Goal: Find specific page/section: Find specific page/section

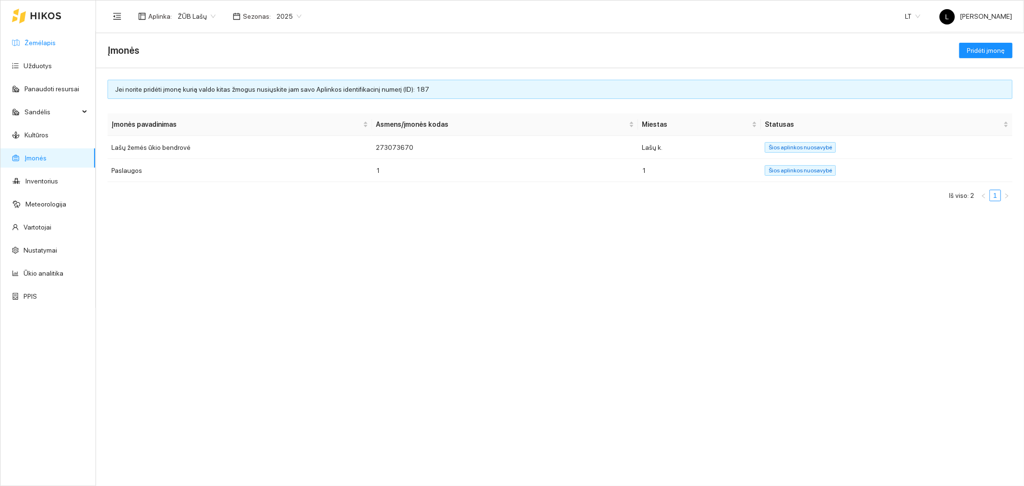
click at [48, 46] on link "Žemėlapis" at bounding box center [39, 43] width 31 height 8
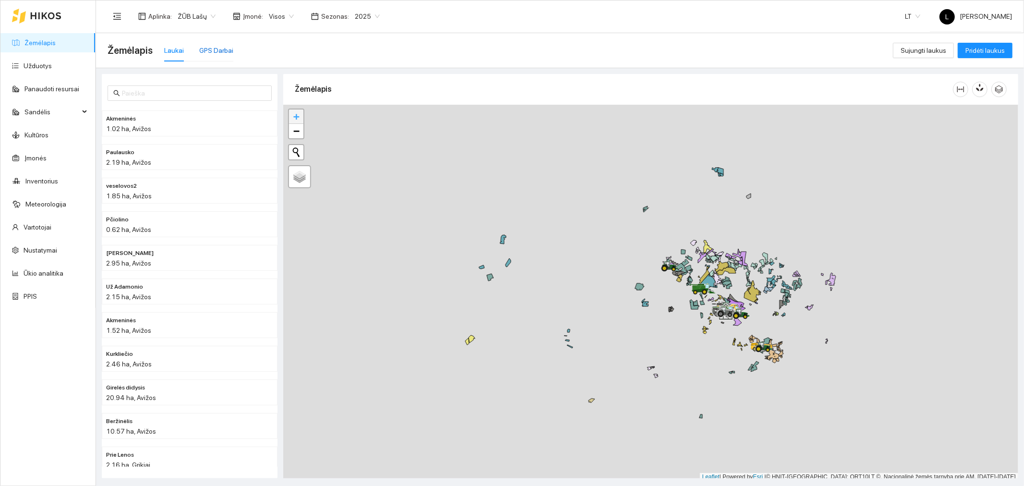
drag, startPoint x: 219, startPoint y: 52, endPoint x: 298, endPoint y: 112, distance: 99.0
click at [219, 51] on div "GPS Darbai" at bounding box center [216, 50] width 34 height 11
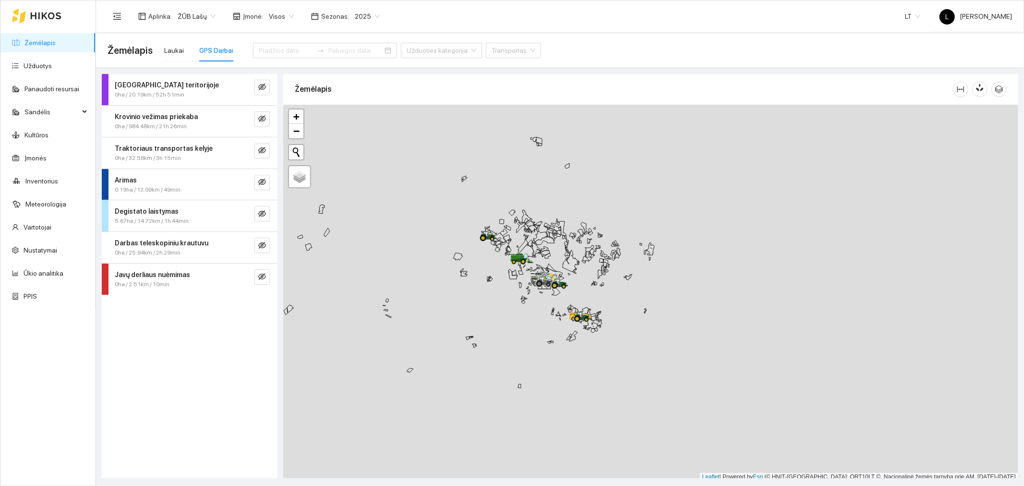
scroll to position [2, 0]
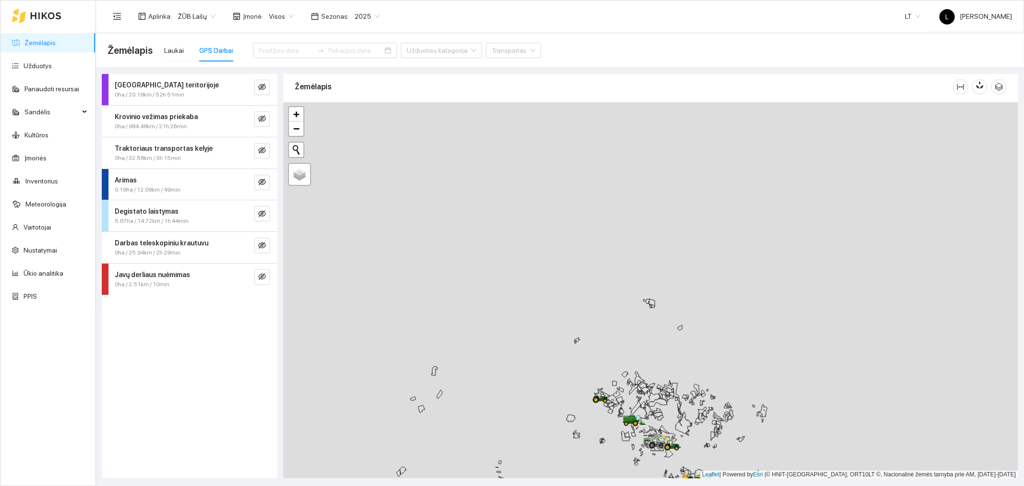
drag, startPoint x: 421, startPoint y: 236, endPoint x: 525, endPoint y: 385, distance: 181.4
click at [525, 385] on div at bounding box center [650, 290] width 735 height 376
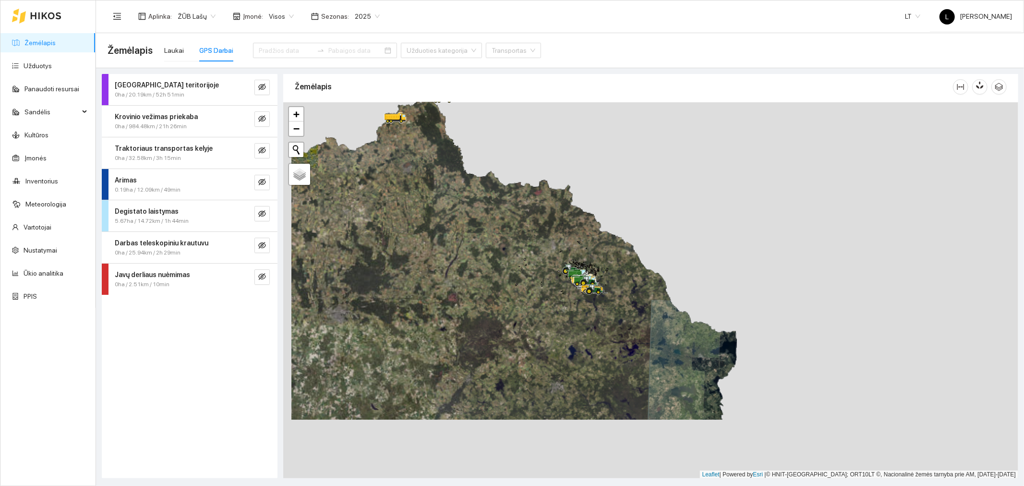
drag, startPoint x: 522, startPoint y: 406, endPoint x: 607, endPoint y: 367, distance: 93.0
click at [607, 367] on div at bounding box center [650, 290] width 735 height 376
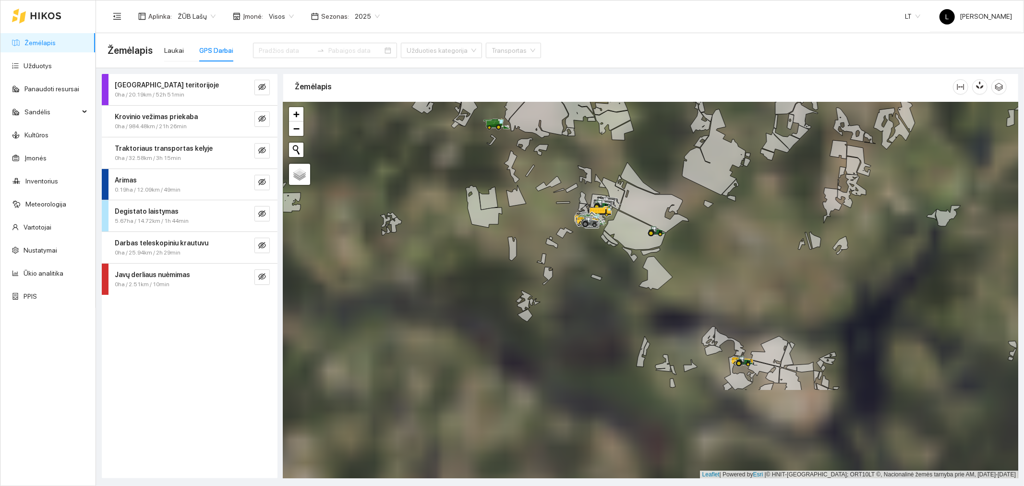
drag, startPoint x: 678, startPoint y: 407, endPoint x: 664, endPoint y: 280, distance: 127.6
click at [664, 280] on icon at bounding box center [656, 273] width 34 height 34
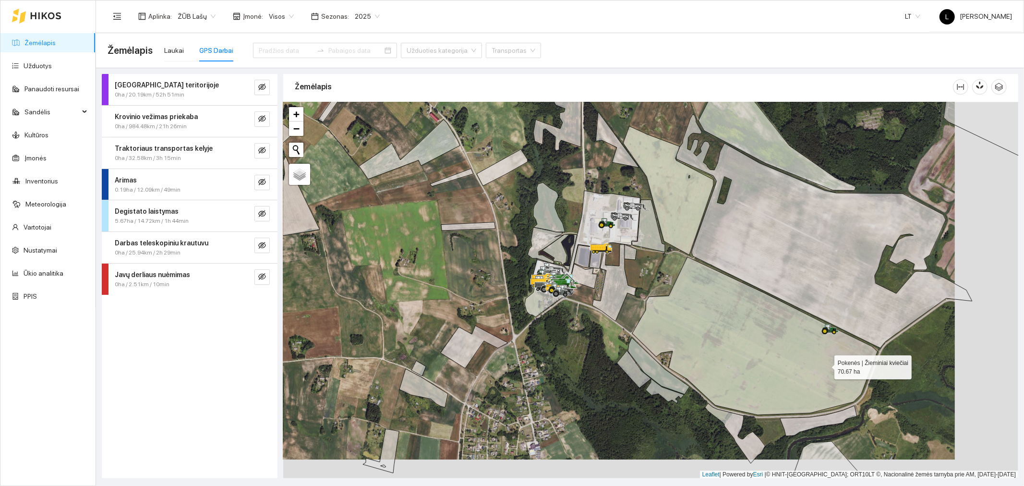
drag, startPoint x: 897, startPoint y: 387, endPoint x: 819, endPoint y: 361, distance: 82.6
click at [819, 362] on icon at bounding box center [754, 336] width 245 height 158
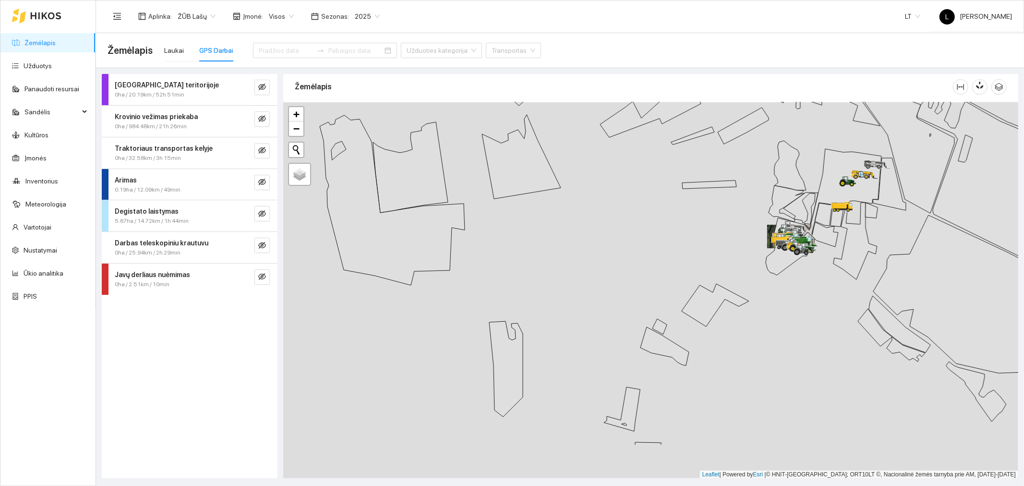
drag, startPoint x: 591, startPoint y: 332, endPoint x: 643, endPoint y: 245, distance: 101.6
click at [644, 243] on div at bounding box center [650, 290] width 735 height 376
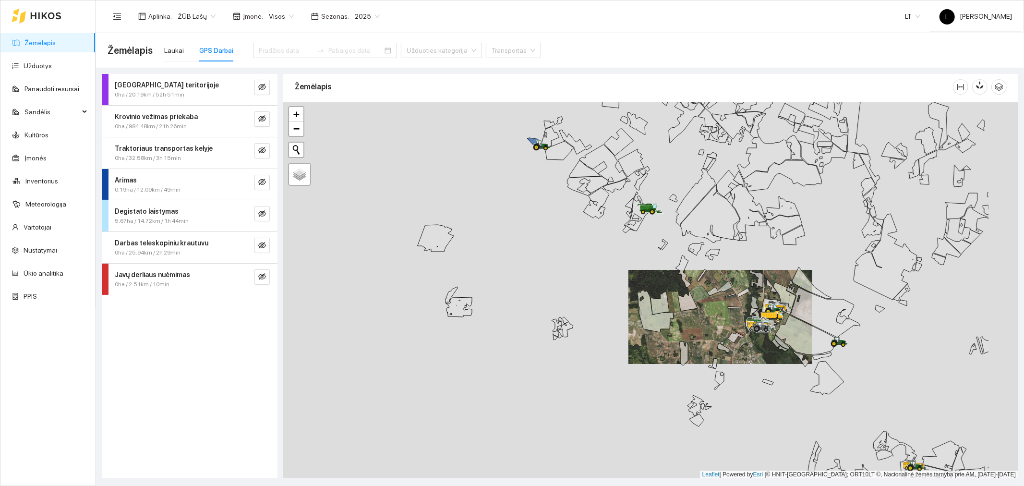
drag, startPoint x: 857, startPoint y: 356, endPoint x: 688, endPoint y: 262, distance: 193.9
click at [760, 357] on div at bounding box center [650, 290] width 735 height 376
